Goal: Task Accomplishment & Management: Manage account settings

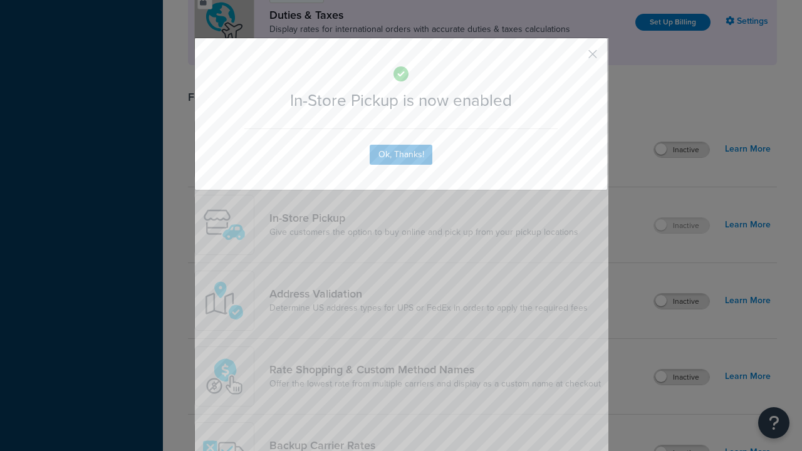
click at [574, 58] on button "button" at bounding box center [573, 58] width 3 height 3
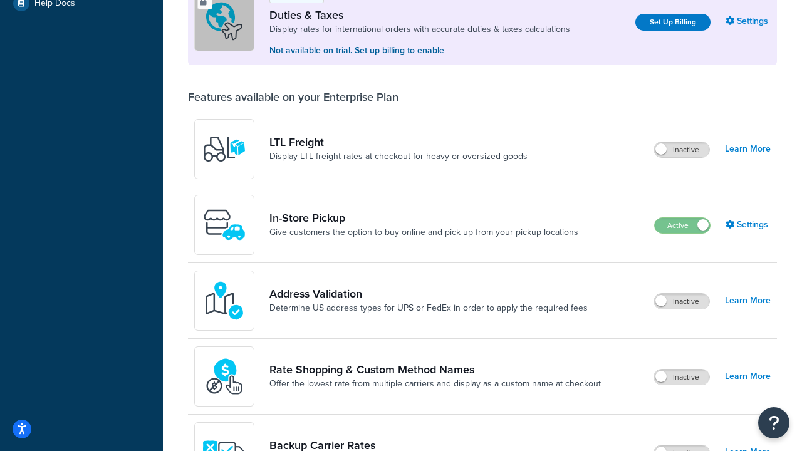
scroll to position [382, 0]
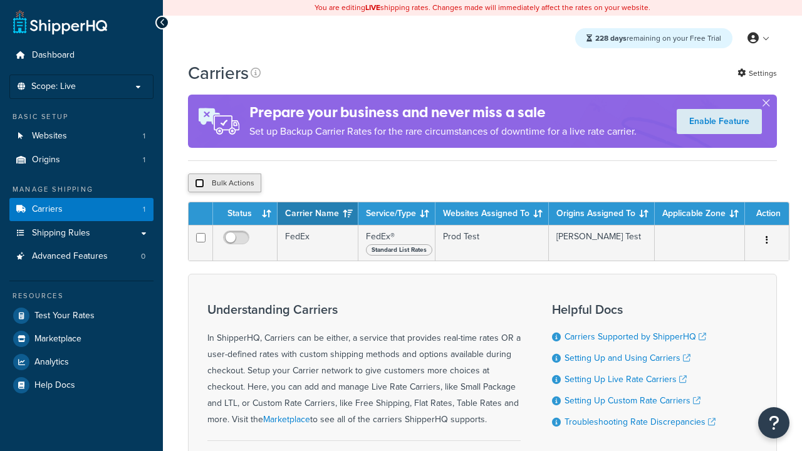
click at [199, 185] on input "checkbox" at bounding box center [199, 183] width 9 height 9
checkbox input "true"
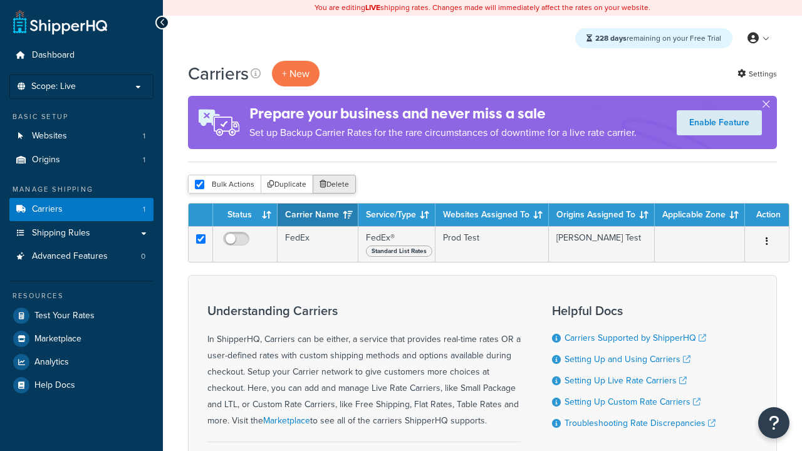
click at [337, 185] on button "Delete" at bounding box center [334, 184] width 43 height 19
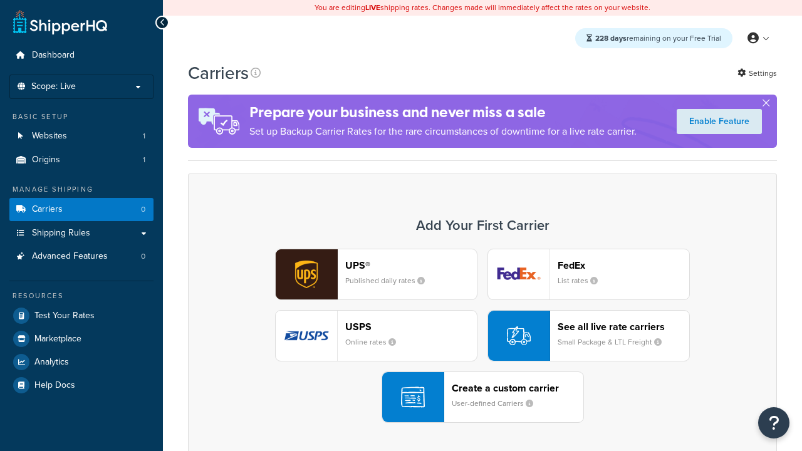
click at [482, 336] on div "UPS® Published daily rates FedEx List rates USPS Online rates See all live rate…" at bounding box center [482, 336] width 562 height 174
click at [482, 397] on div "Create a custom carrier User-defined Carriers" at bounding box center [518, 397] width 132 height 30
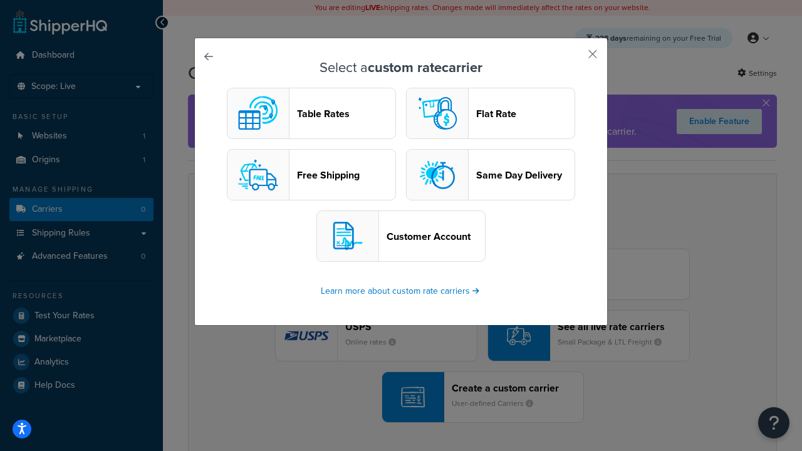
click at [311, 113] on header "Table Rates" at bounding box center [346, 114] width 98 height 12
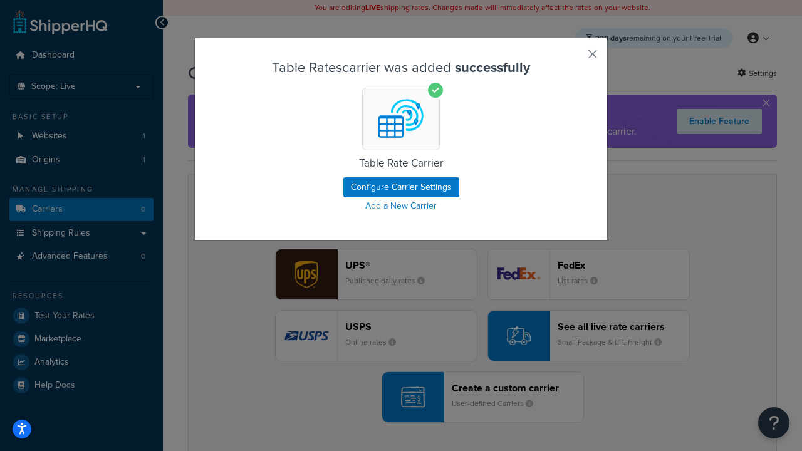
click at [574, 58] on button "button" at bounding box center [573, 58] width 3 height 3
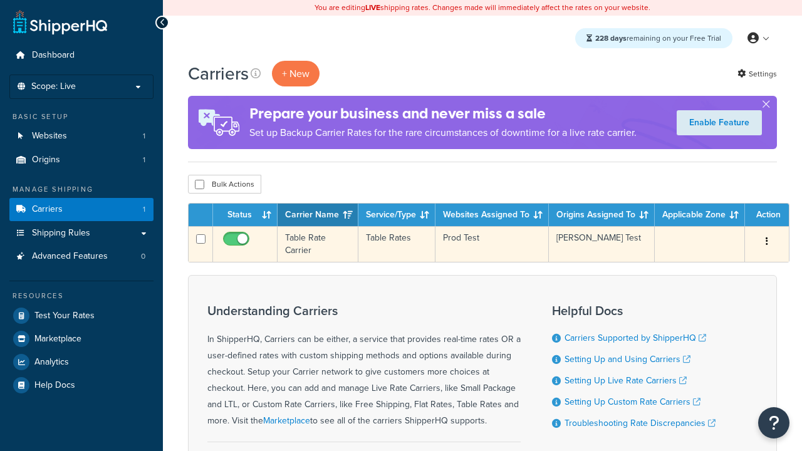
click at [767, 242] on icon "button" at bounding box center [766, 241] width 3 height 9
click at [0, 0] on link "Edit" at bounding box center [0, 0] width 0 height 0
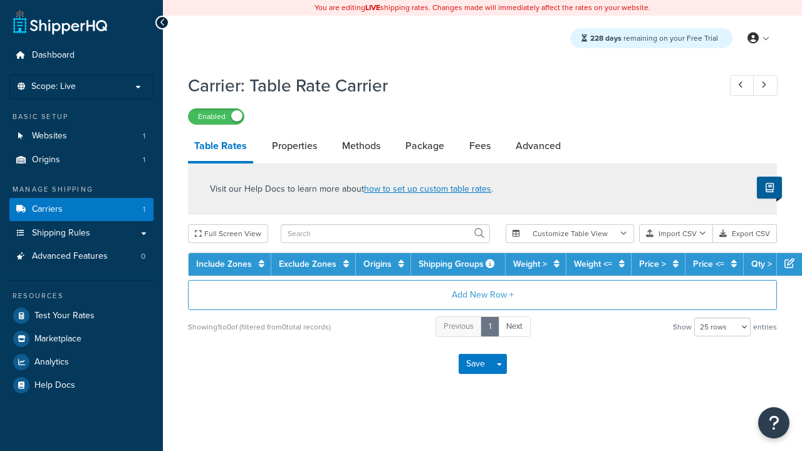
select select "25"
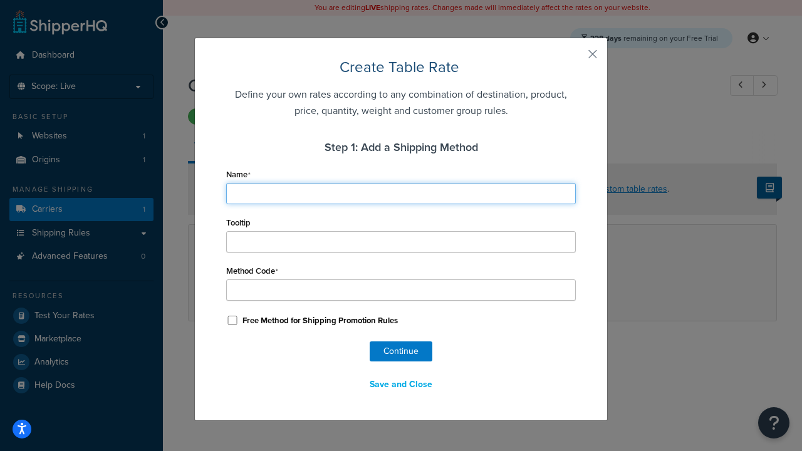
type input "Ground"
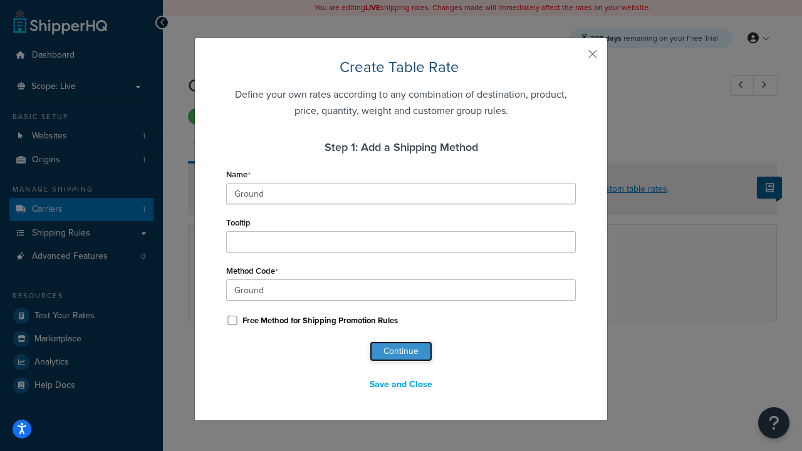
click at [401, 351] on button "Continue" at bounding box center [401, 351] width 63 height 20
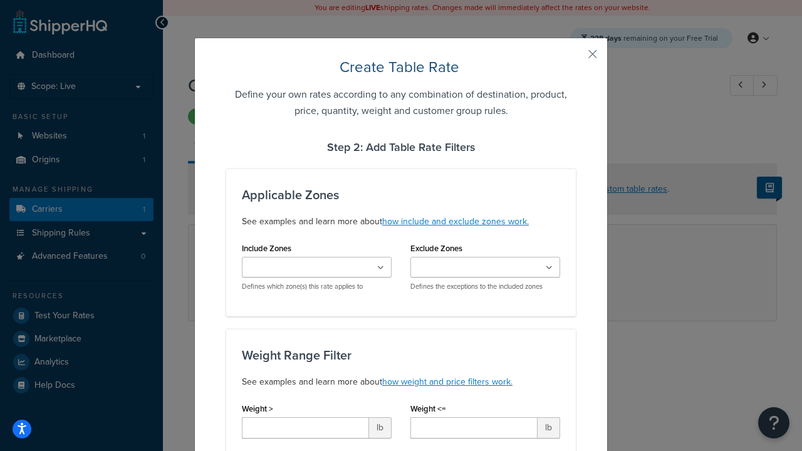
type input "10"
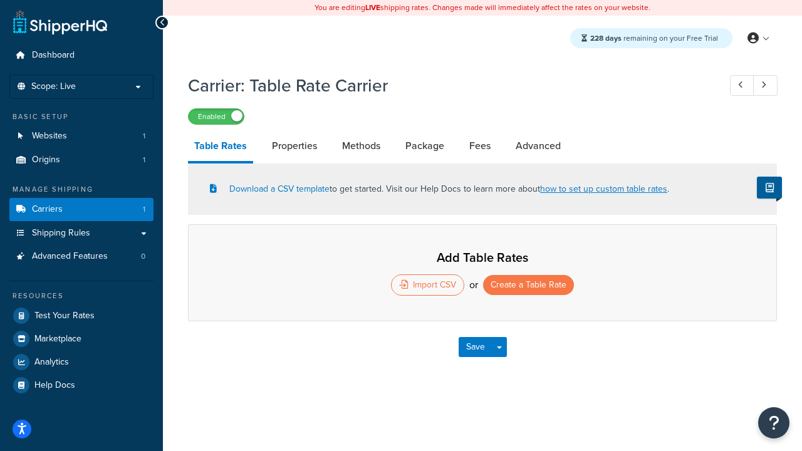
select select "25"
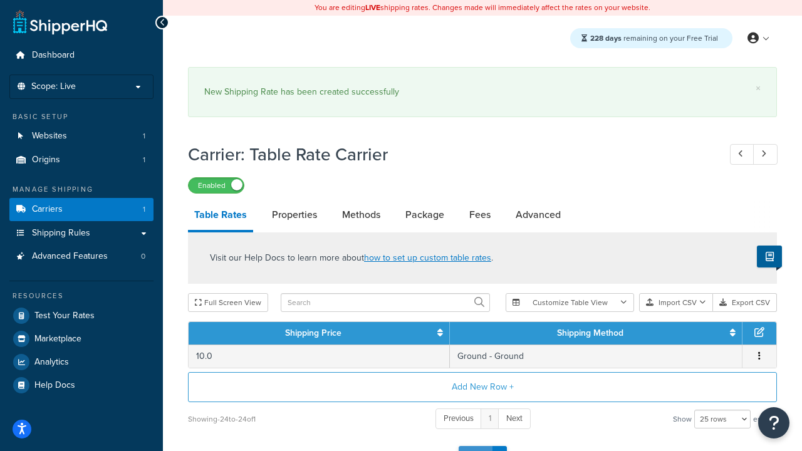
click at [475, 446] on button "Save" at bounding box center [475, 456] width 34 height 20
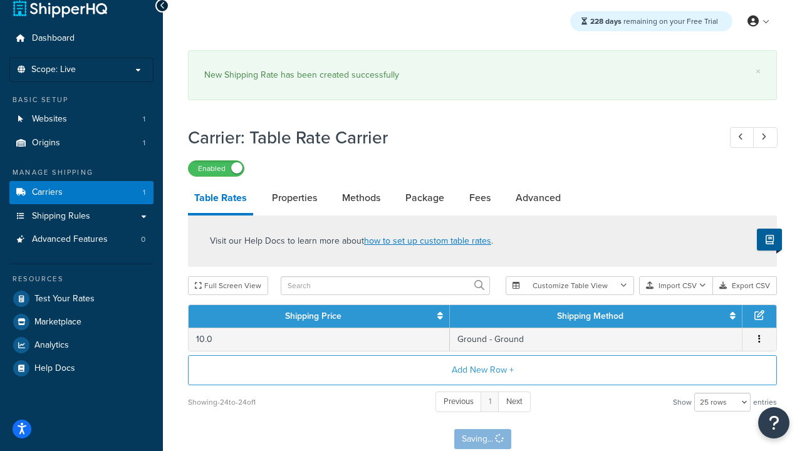
scroll to position [0, 0]
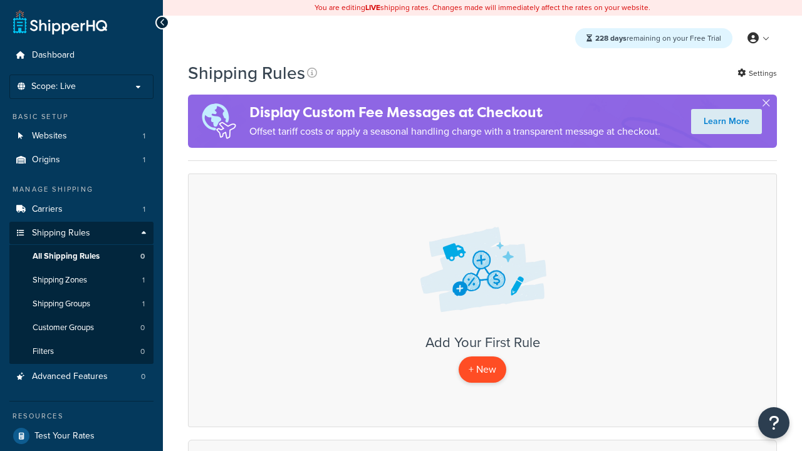
click at [482, 370] on p "+ New" at bounding box center [482, 369] width 48 height 26
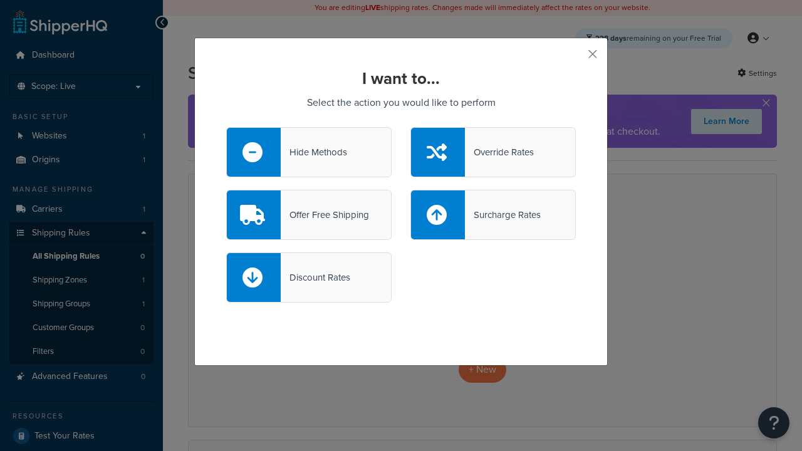
click at [493, 152] on div "Override Rates" at bounding box center [499, 152] width 69 height 18
click at [0, 0] on input "Override Rates" at bounding box center [0, 0] width 0 height 0
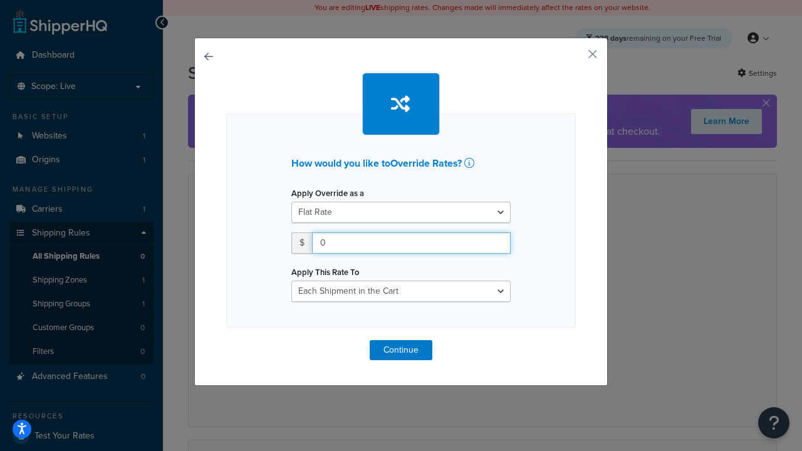
type input "100"
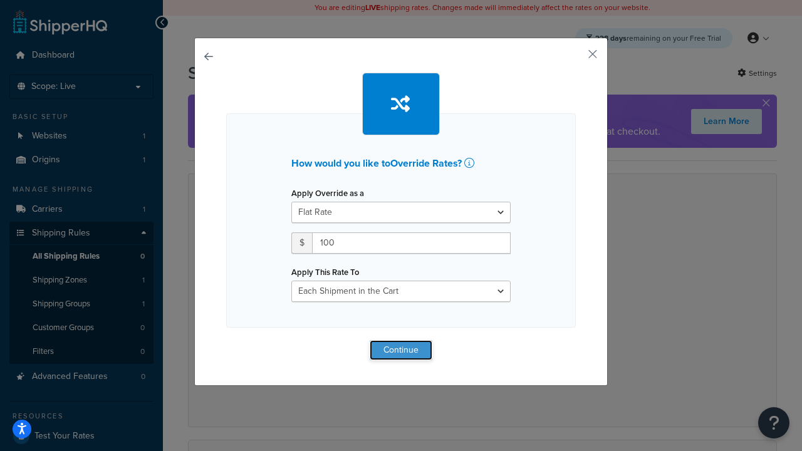
click at [401, 349] on button "Continue" at bounding box center [401, 350] width 63 height 20
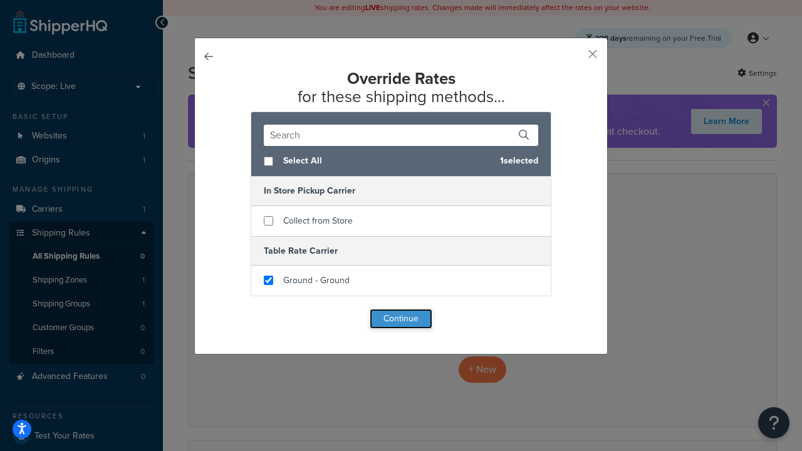
click at [401, 319] on button "Continue" at bounding box center [401, 319] width 63 height 20
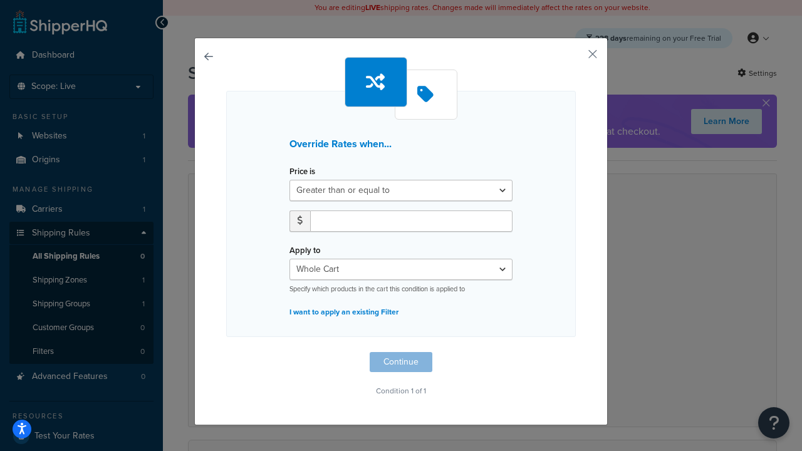
click at [302, 172] on label "Price is" at bounding box center [302, 171] width 26 height 9
click at [302, 180] on select "Greater than or equal to Between or equal to Less than or equal to" at bounding box center [400, 190] width 223 height 21
click at [411, 220] on input "number" at bounding box center [411, 220] width 202 height 21
type input "100"
click at [401, 362] on button "Continue" at bounding box center [401, 362] width 63 height 20
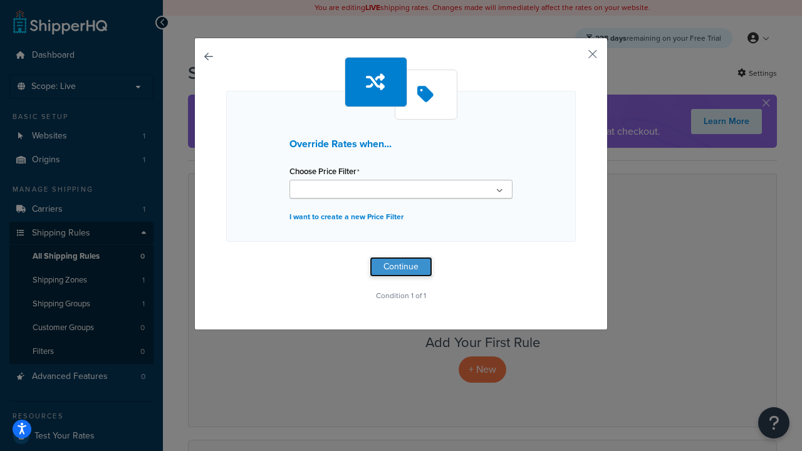
click at [401, 267] on button "Continue" at bounding box center [401, 267] width 63 height 20
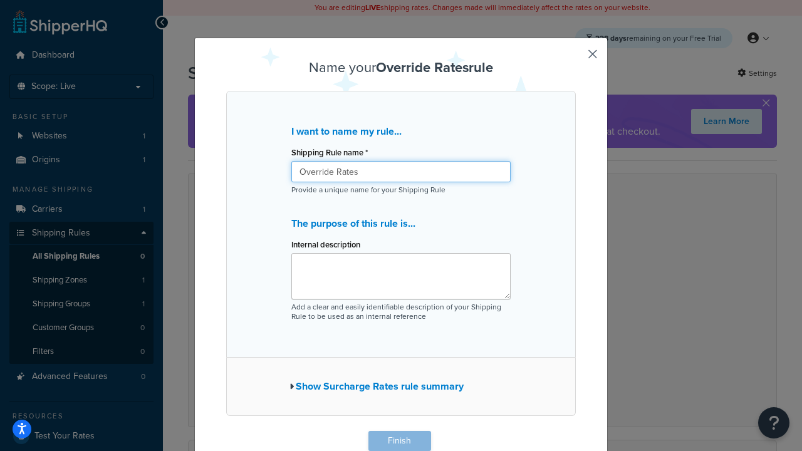
type input "Override Rates"
click at [399, 441] on button "Finish" at bounding box center [399, 441] width 63 height 20
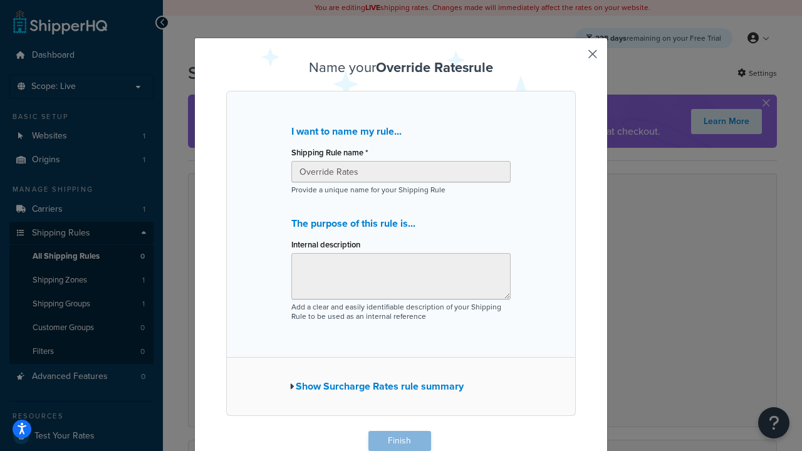
scroll to position [1, 0]
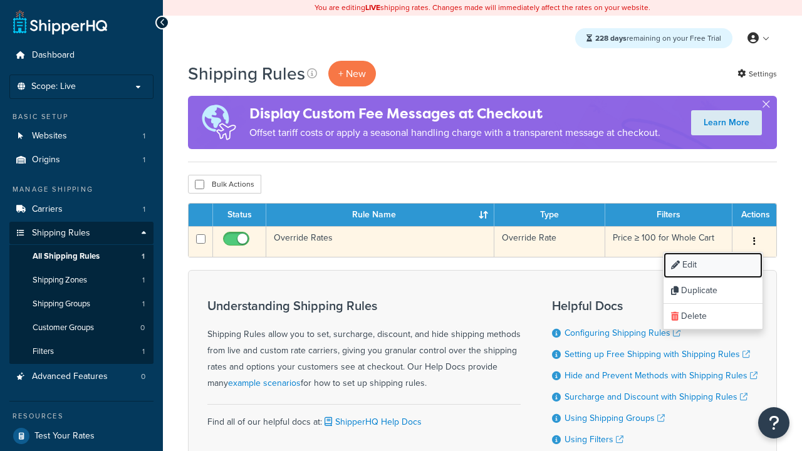
click at [712, 266] on link "Edit" at bounding box center [712, 265] width 99 height 26
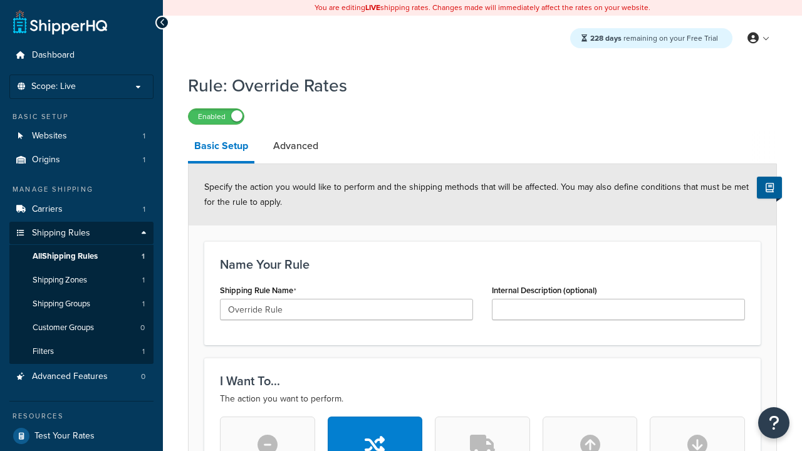
type input "Override Rule"
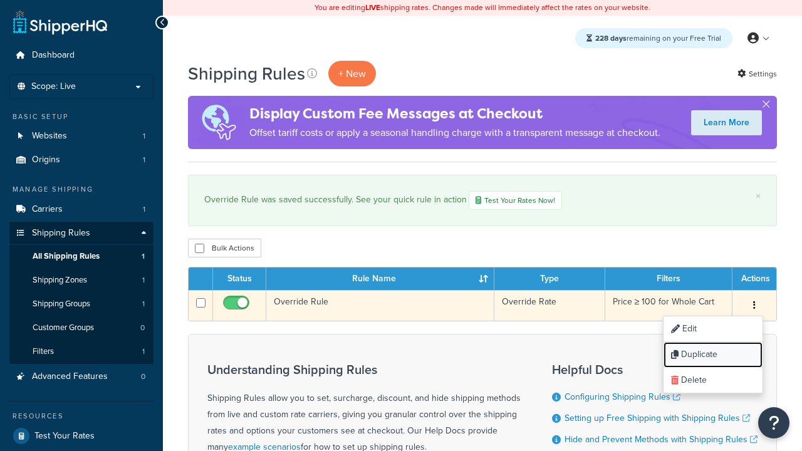
click at [712, 356] on link "Duplicate" at bounding box center [712, 355] width 99 height 26
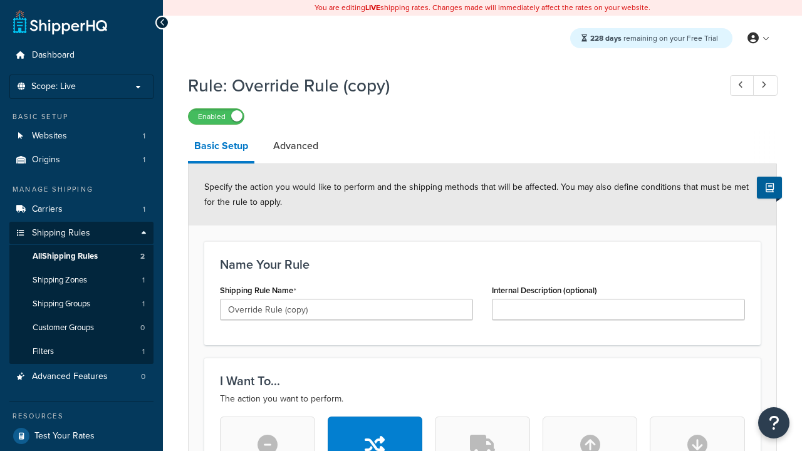
scroll to position [798, 0]
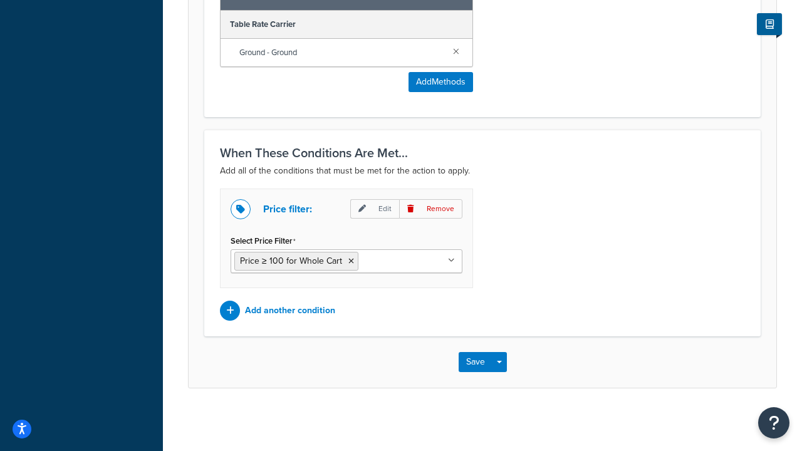
scroll to position [0, 0]
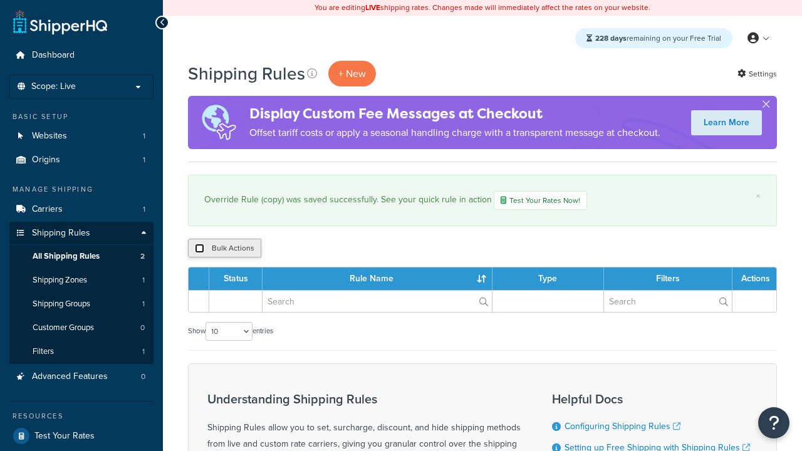
click at [199, 249] on input "checkbox" at bounding box center [199, 248] width 9 height 9
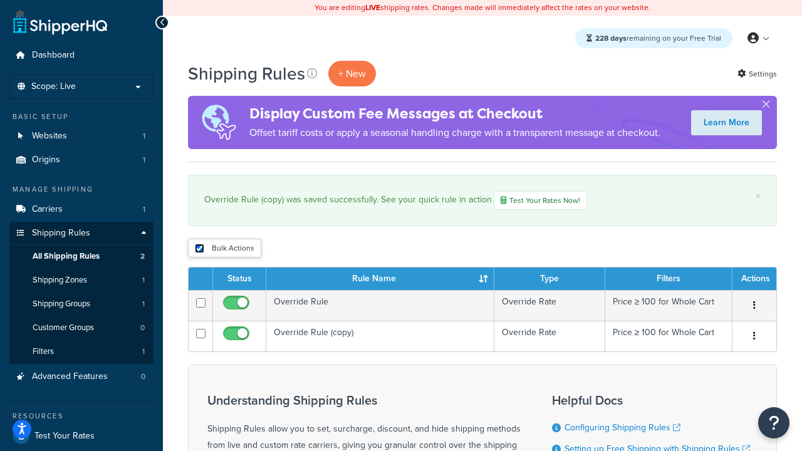
click at [199, 249] on input "checkbox" at bounding box center [199, 248] width 9 height 9
checkbox input "false"
click at [199, 249] on input "checkbox" at bounding box center [199, 248] width 9 height 9
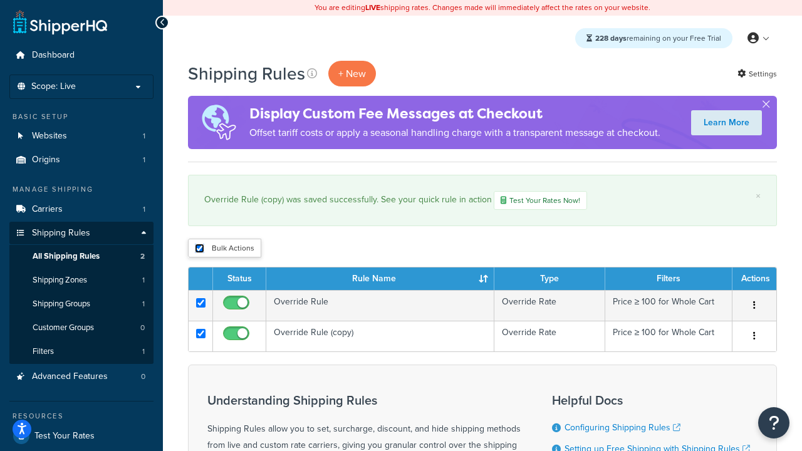
checkbox input "true"
click at [0, 0] on button "Duplicate" at bounding box center [0, 0] width 0 height 0
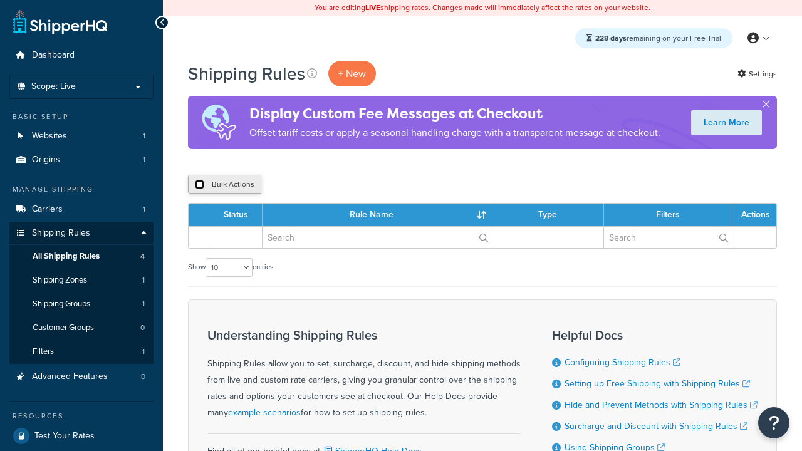
click at [199, 185] on input "checkbox" at bounding box center [199, 184] width 9 height 9
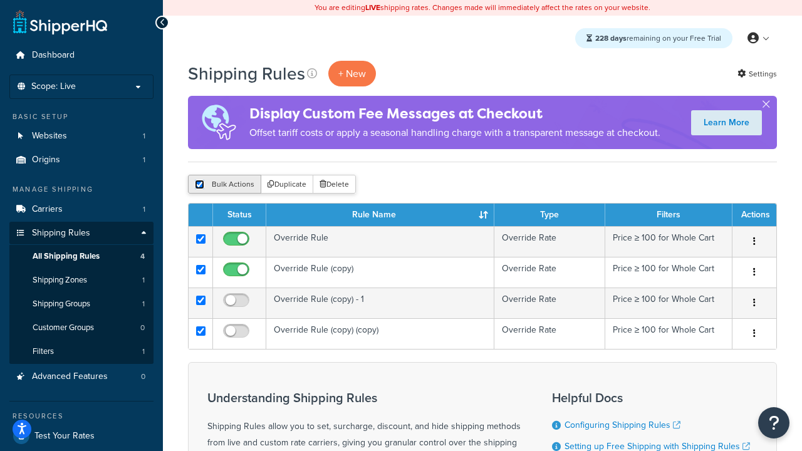
click at [199, 185] on input "checkbox" at bounding box center [199, 184] width 9 height 9
checkbox input "false"
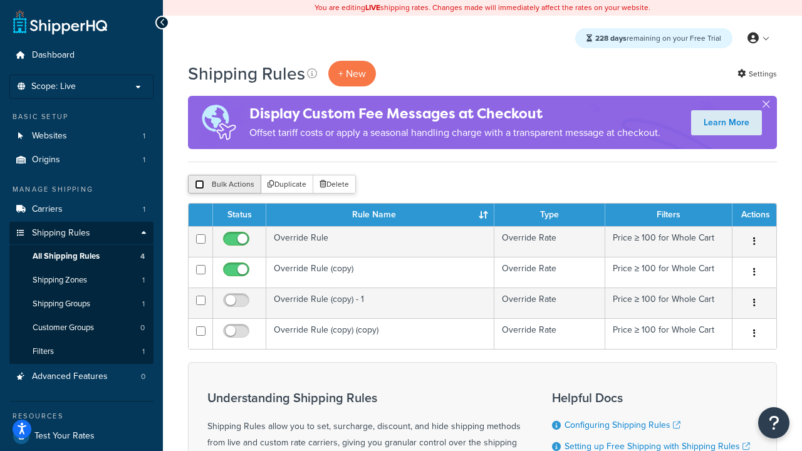
checkbox input "false"
click at [224, 185] on button "Bulk Actions" at bounding box center [224, 184] width 73 height 19
checkbox input "true"
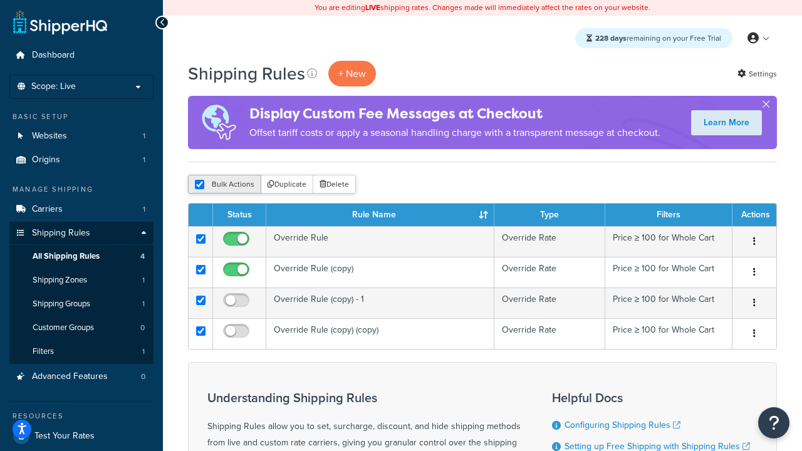
checkbox input "true"
click at [337, 185] on button "Delete" at bounding box center [334, 184] width 43 height 19
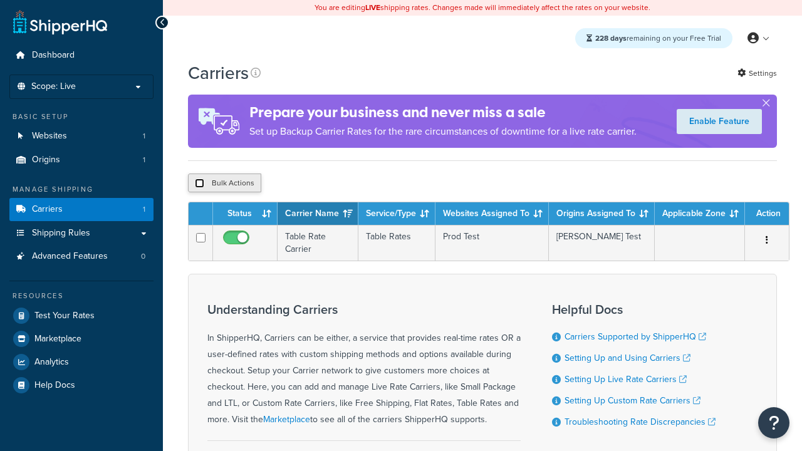
click at [199, 184] on input "checkbox" at bounding box center [199, 183] width 9 height 9
checkbox input "true"
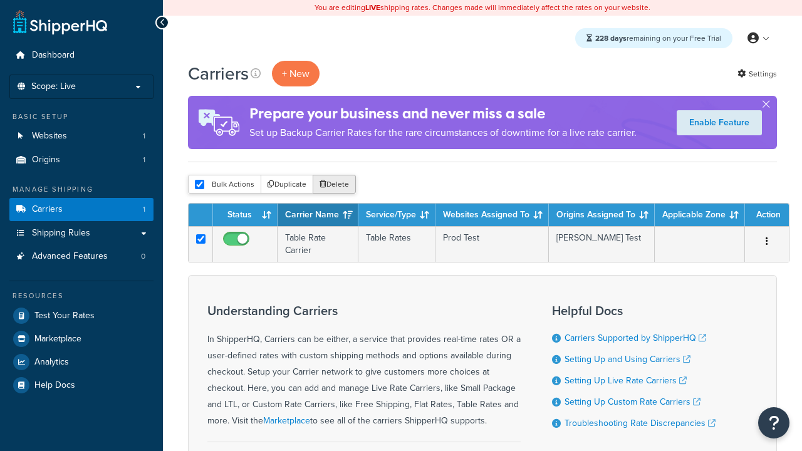
click at [337, 185] on button "Delete" at bounding box center [334, 184] width 43 height 19
